Goal: Find specific page/section: Find specific page/section

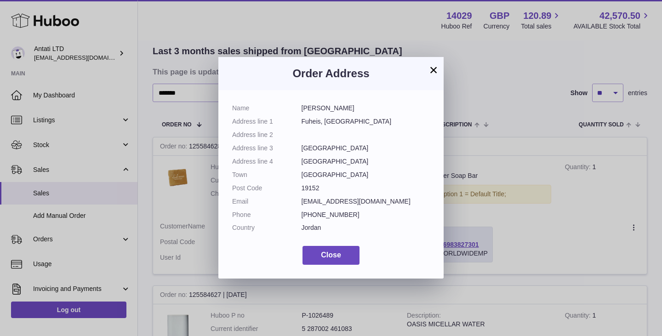
click at [433, 69] on button "×" at bounding box center [433, 69] width 11 height 11
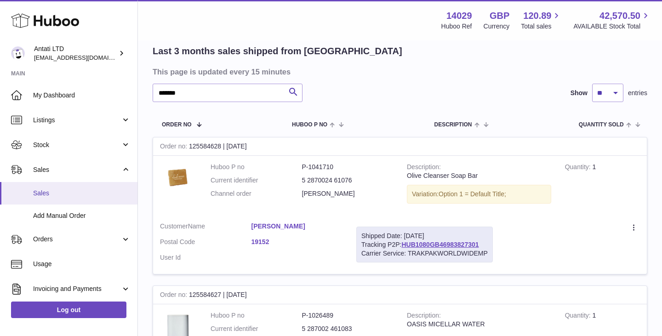
click at [57, 188] on link "Sales" at bounding box center [68, 193] width 137 height 23
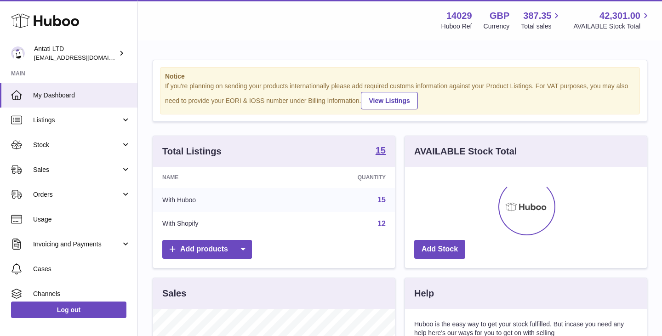
scroll to position [143, 242]
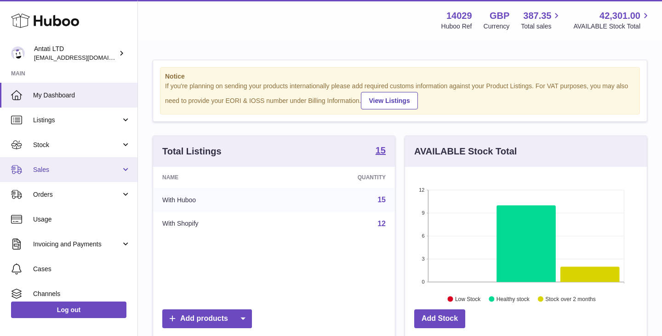
click at [72, 171] on span "Sales" at bounding box center [77, 170] width 88 height 9
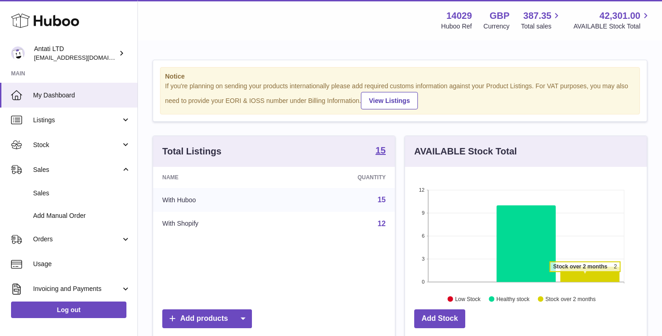
click at [585, 276] on icon at bounding box center [589, 274] width 59 height 15
